Goal: Check status

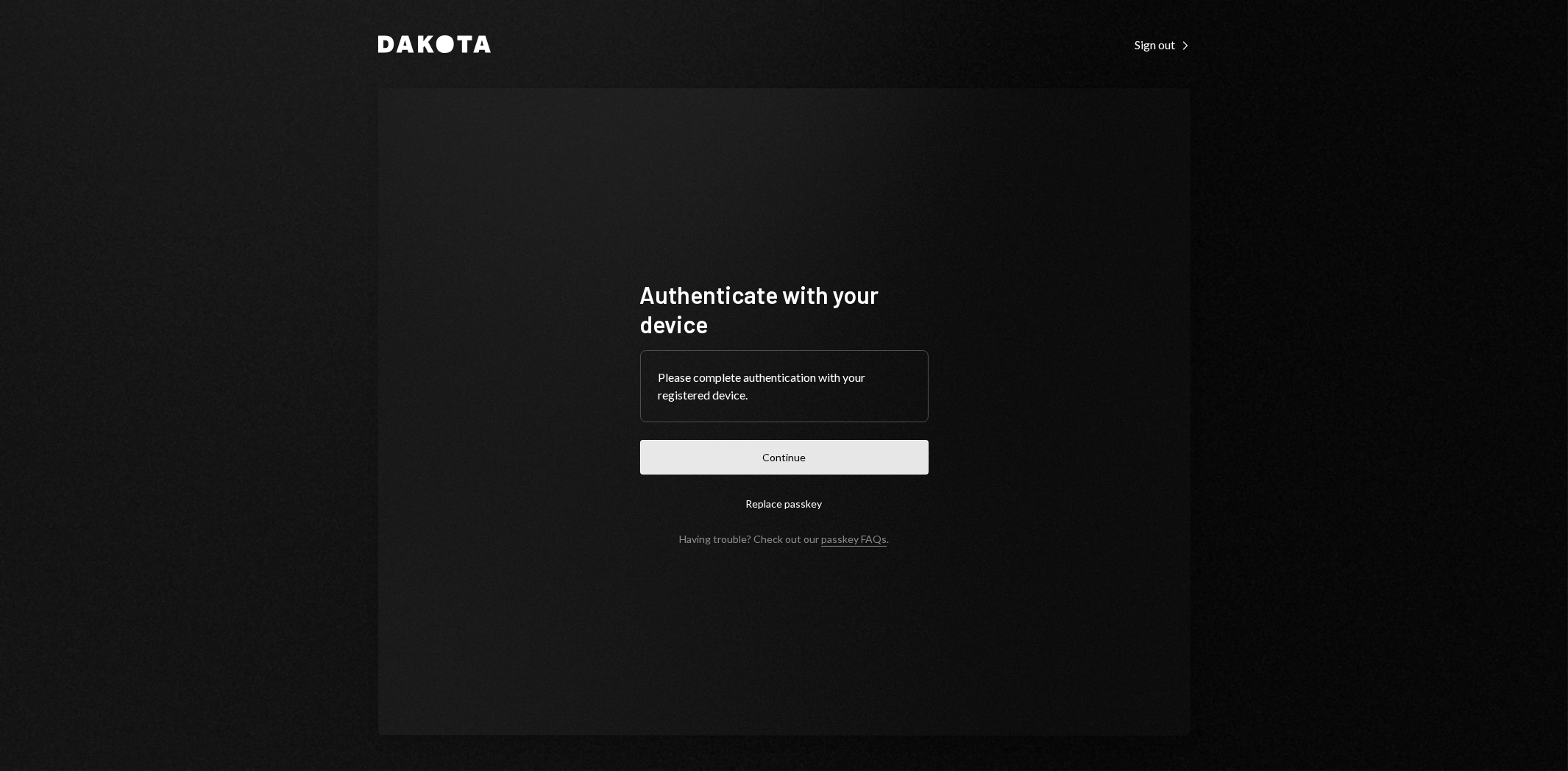
click at [785, 450] on button "Continue" at bounding box center [784, 457] width 289 height 35
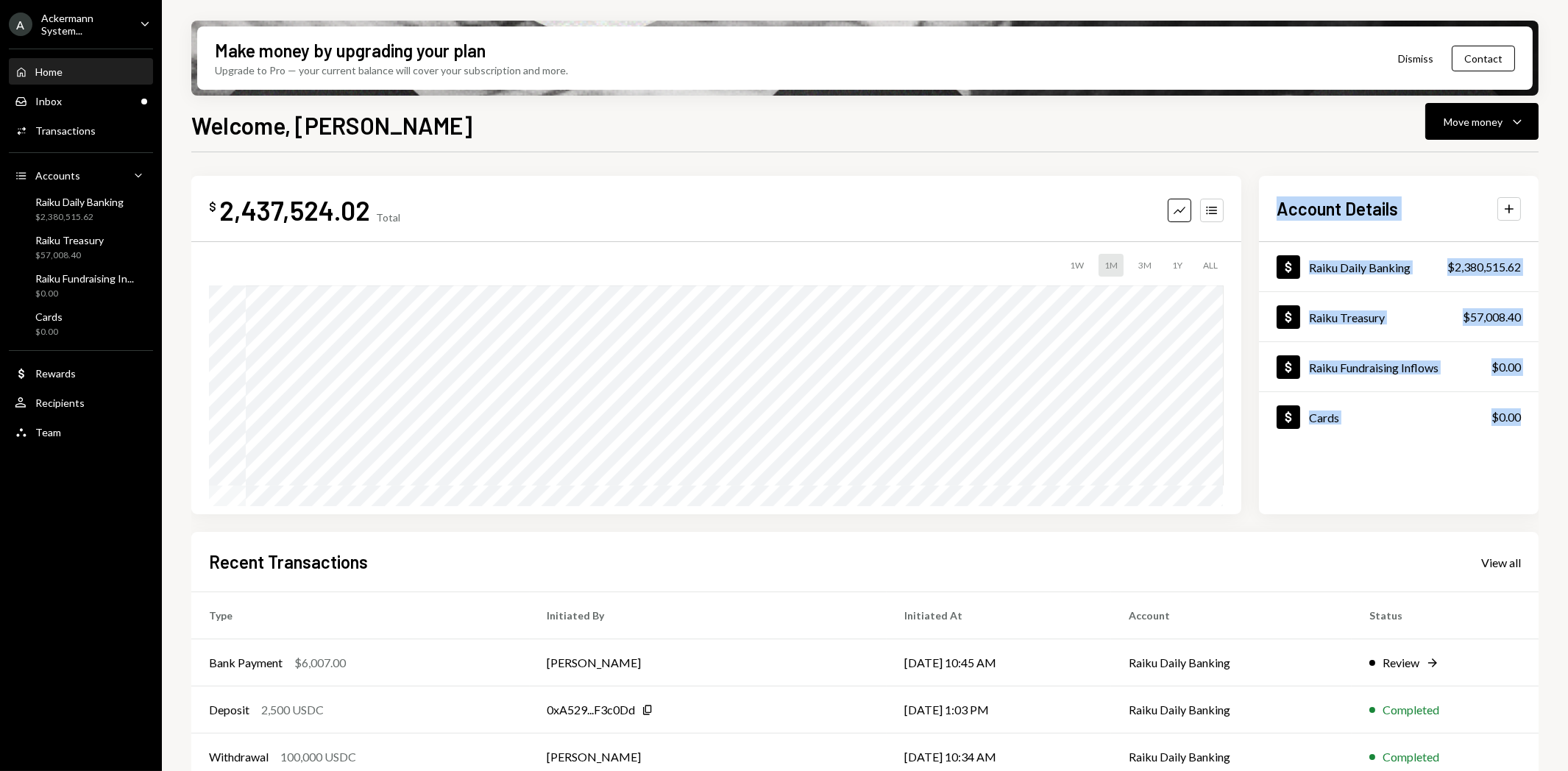
drag, startPoint x: 1254, startPoint y: 193, endPoint x: 1516, endPoint y: 448, distance: 365.6
click at [1516, 448] on div "$ 2,437,524.02 Total Graph Accounts 1W 1M 3M 1Y ALL Account Details Plus Dollar…" at bounding box center [865, 345] width 1348 height 339
copy div "Account Details Plus Dollar Raiku Daily Banking $2,380,515.62 Dollar Raiku Trea…"
